Goal: Task Accomplishment & Management: Use online tool/utility

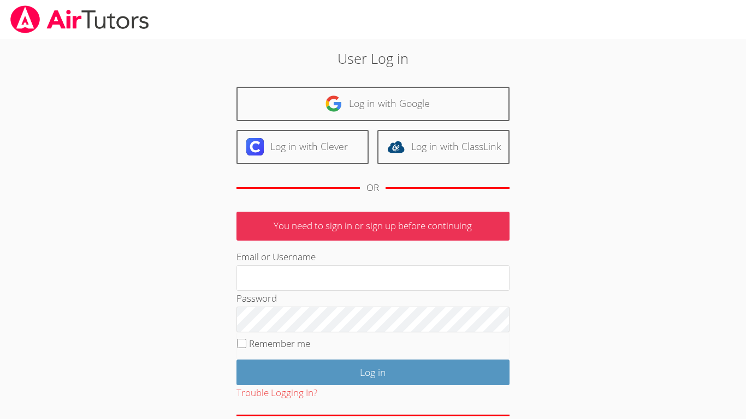
type input "[EMAIL_ADDRESS][PERSON_NAME][DOMAIN_NAME]"
click at [501, 84] on div "User Log in Log in with Google Log in with Clever Log in with ClassLink OR You …" at bounding box center [372, 252] width 403 height 408
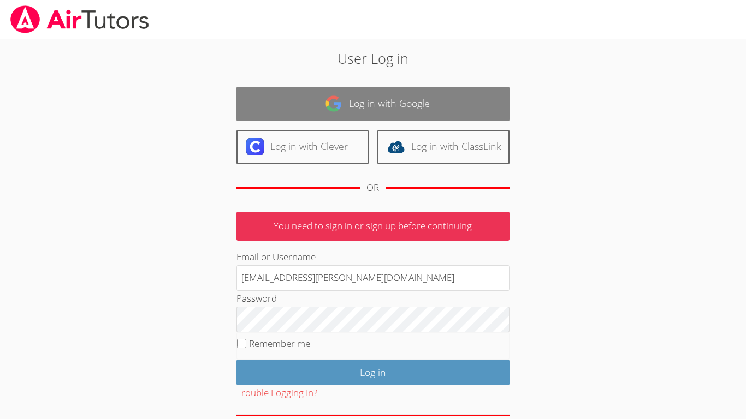
click at [491, 92] on link "Log in with Google" at bounding box center [372, 104] width 273 height 34
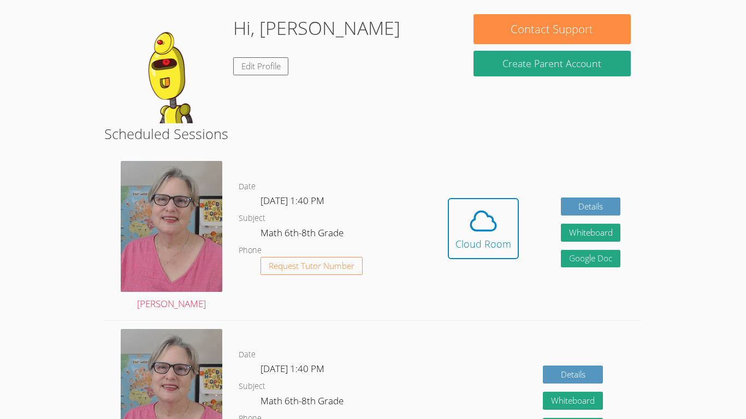
scroll to position [167, 0]
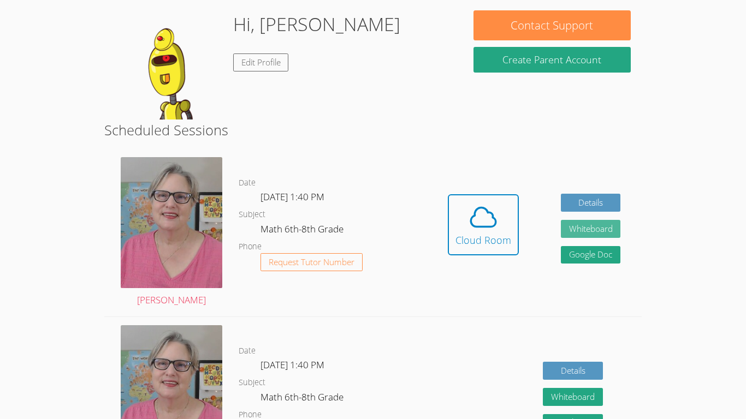
click at [586, 232] on button "Whiteboard" at bounding box center [591, 229] width 60 height 18
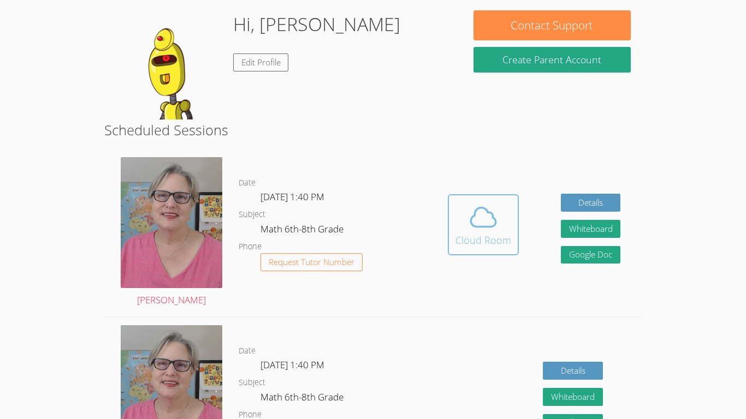
click at [483, 222] on icon at bounding box center [483, 217] width 31 height 31
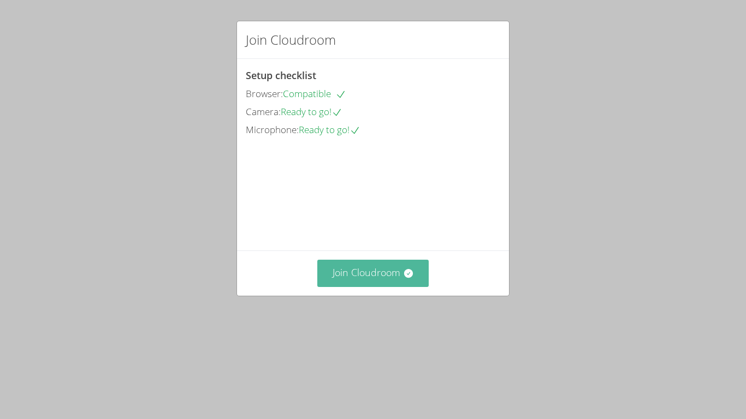
click at [345, 287] on button "Join Cloudroom" at bounding box center [373, 273] width 112 height 27
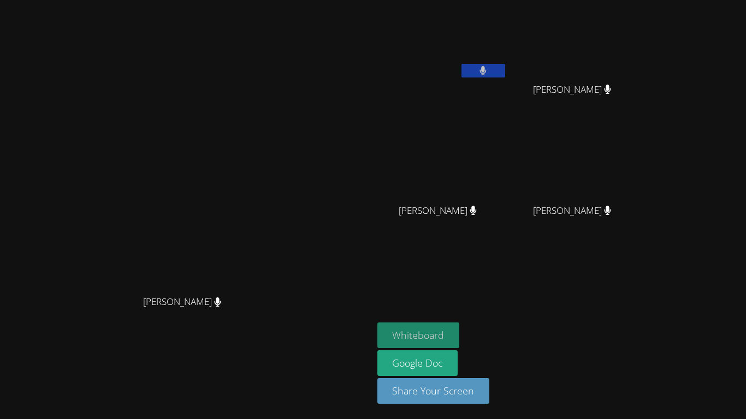
click at [460, 343] on button "Whiteboard" at bounding box center [418, 336] width 82 height 26
click at [507, 62] on video at bounding box center [442, 40] width 130 height 73
click at [505, 65] on button at bounding box center [483, 71] width 44 height 14
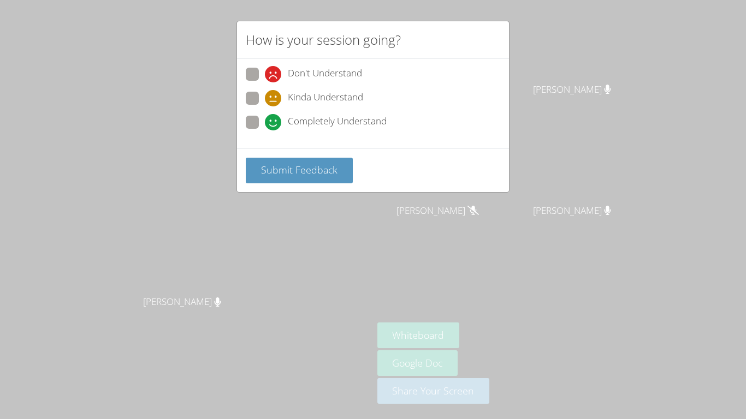
click at [265, 130] on span at bounding box center [265, 130] width 0 height 0
click at [265, 124] on input "Completely Understand" at bounding box center [269, 120] width 9 height 9
radio input "true"
click at [275, 163] on span "Submit Feedback" at bounding box center [299, 169] width 76 height 13
